Goal: Task Accomplishment & Management: Understand process/instructions

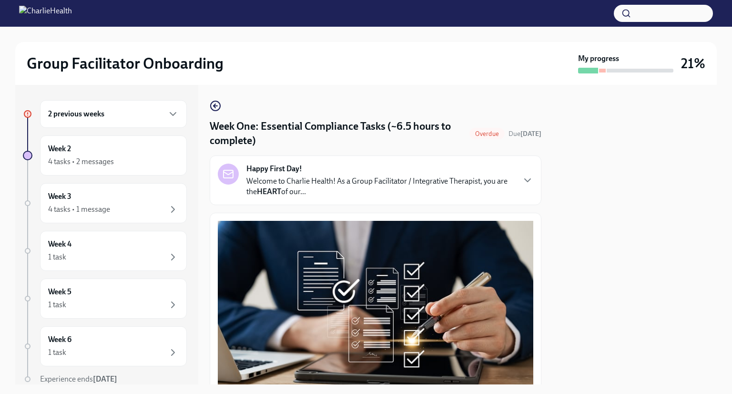
scroll to position [890, 0]
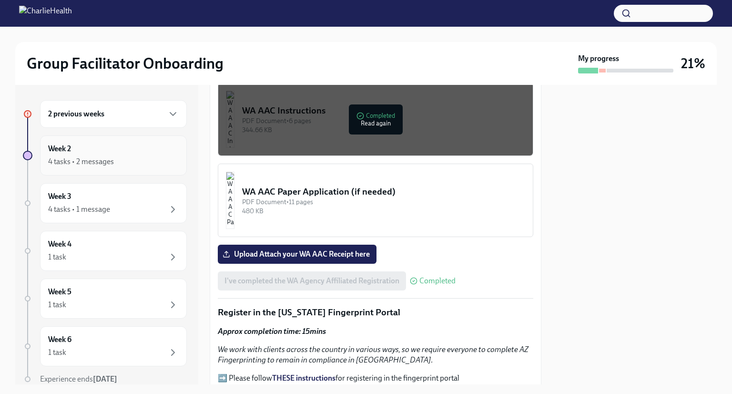
click at [99, 157] on div "4 tasks • 2 messages" at bounding box center [81, 161] width 66 height 10
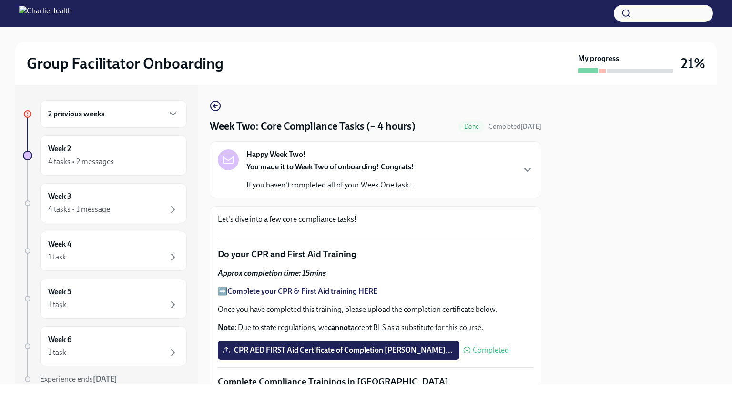
click at [126, 107] on div "2 previous weeks" at bounding box center [113, 114] width 147 height 28
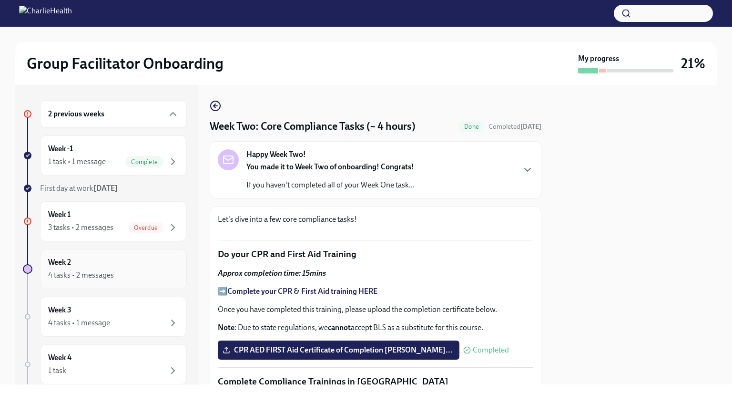
click at [117, 262] on div "Week 2 4 tasks • 2 messages" at bounding box center [113, 269] width 131 height 24
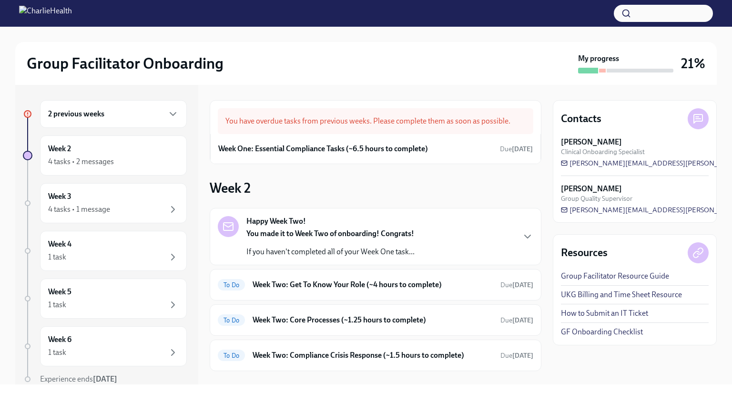
click at [130, 120] on div "2 previous weeks" at bounding box center [113, 114] width 147 height 28
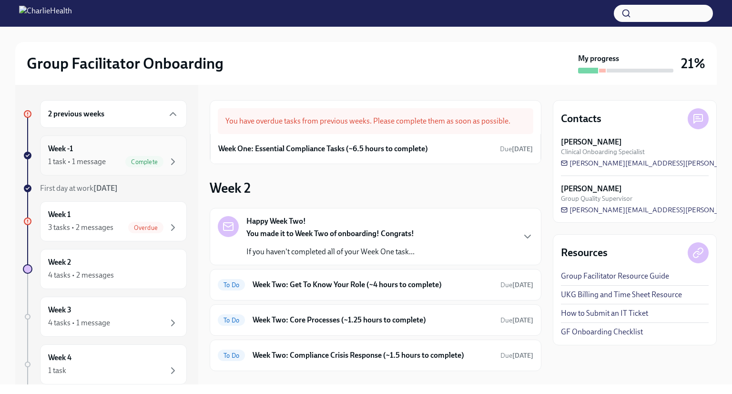
click at [85, 156] on div "1 task • 1 message" at bounding box center [77, 161] width 58 height 10
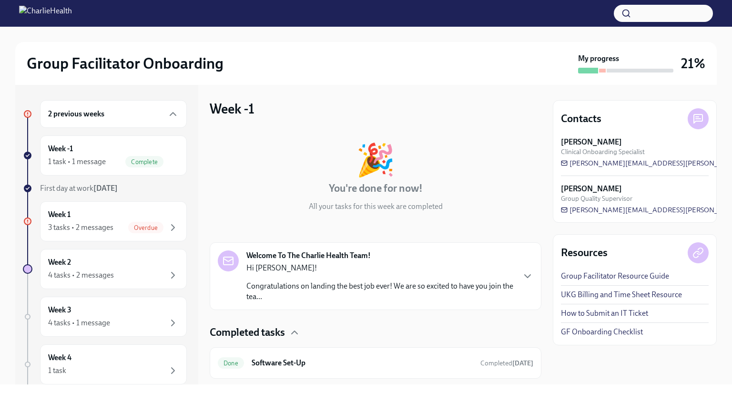
scroll to position [25, 0]
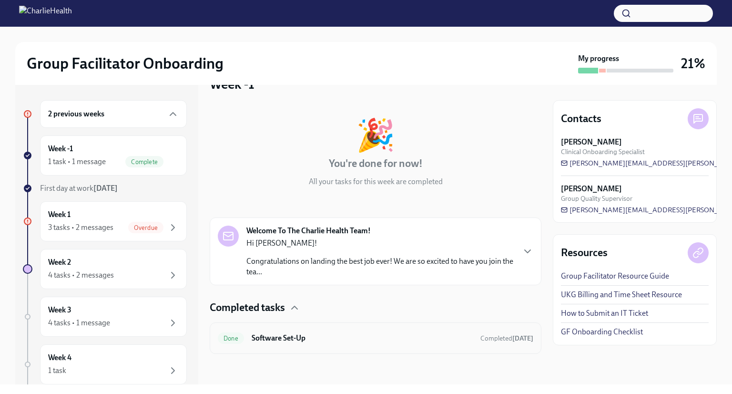
click at [276, 342] on h6 "Software Set-Up" at bounding box center [362, 338] width 221 height 10
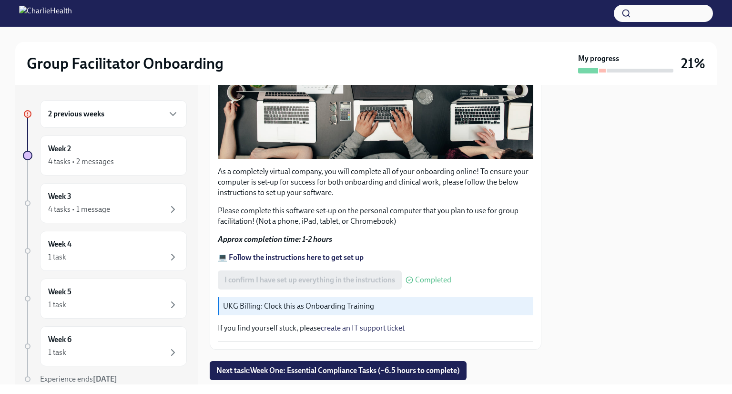
scroll to position [274, 0]
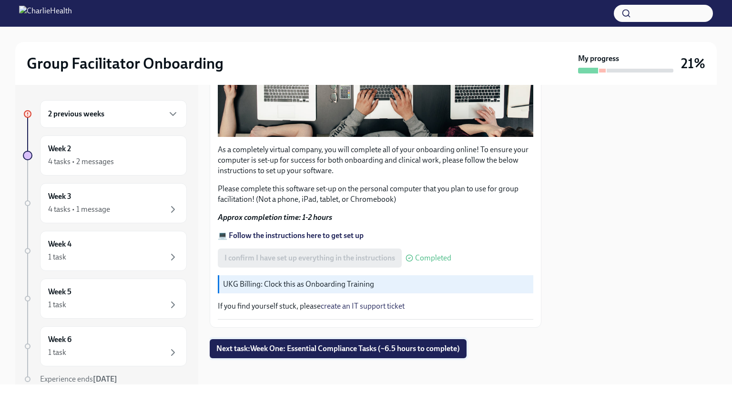
click at [241, 284] on p "UKG Billing: Clock this as Onboarding Training" at bounding box center [376, 284] width 306 height 10
click at [259, 281] on p "UKG Billing: Clock this as Onboarding Training" at bounding box center [376, 284] width 306 height 10
click at [282, 293] on div "As a completely virtual company, you will complete all of your onboarding onlin…" at bounding box center [376, 134] width 316 height 369
click at [238, 281] on p "UKG Billing: Clock this as Onboarding Training" at bounding box center [376, 284] width 306 height 10
click at [337, 231] on strong "💻 Follow the instructions here to get set up" at bounding box center [291, 235] width 146 height 9
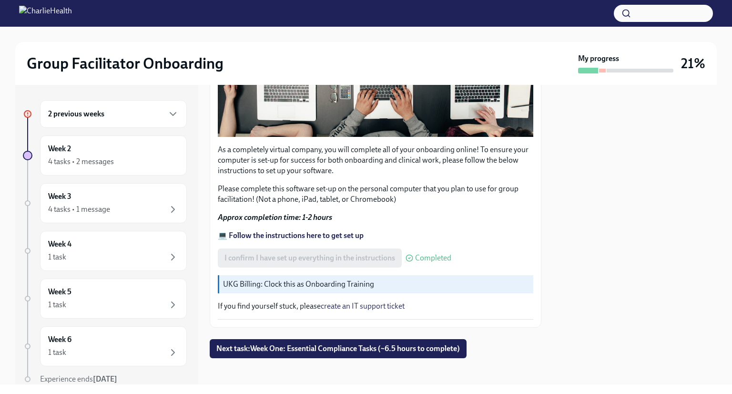
click at [303, 214] on strong "Approx completion time: 1-2 hours" at bounding box center [275, 217] width 114 height 9
click at [261, 231] on strong "💻 Follow the instructions here to get set up" at bounding box center [291, 235] width 146 height 9
